Goal: Find specific page/section: Find specific page/section

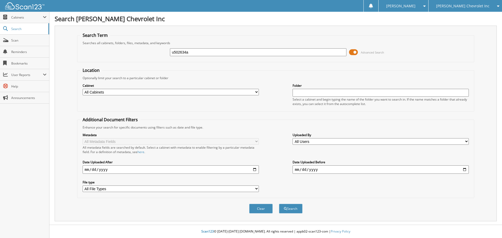
type input "u502634a"
click at [279, 204] on button "Search" at bounding box center [291, 209] width 24 height 10
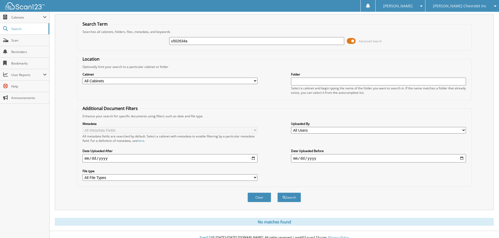
scroll to position [18, 0]
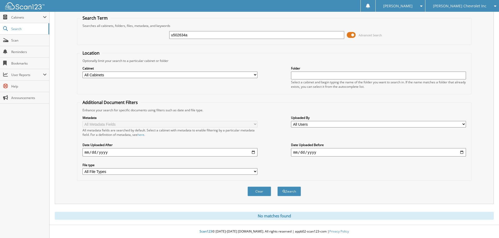
drag, startPoint x: 188, startPoint y: 36, endPoint x: 170, endPoint y: 37, distance: 17.8
click at [170, 37] on input "u502634a" at bounding box center [256, 35] width 175 height 8
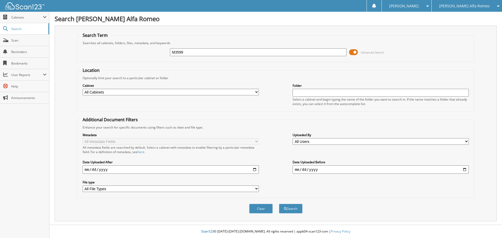
type input "M3599"
click at [279, 204] on button "Search" at bounding box center [291, 209] width 24 height 10
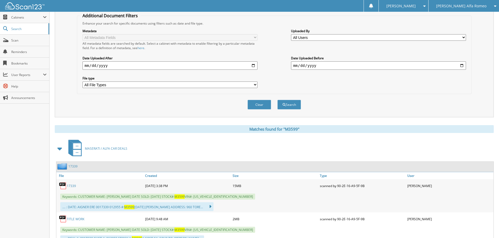
scroll to position [125, 0]
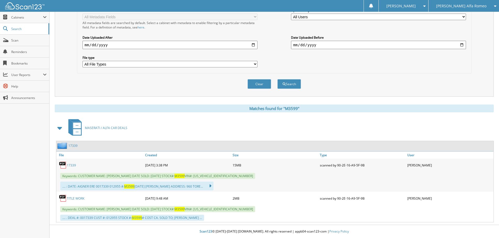
click at [73, 164] on link "17339" at bounding box center [71, 165] width 9 height 4
